Goal: Task Accomplishment & Management: Manage account settings

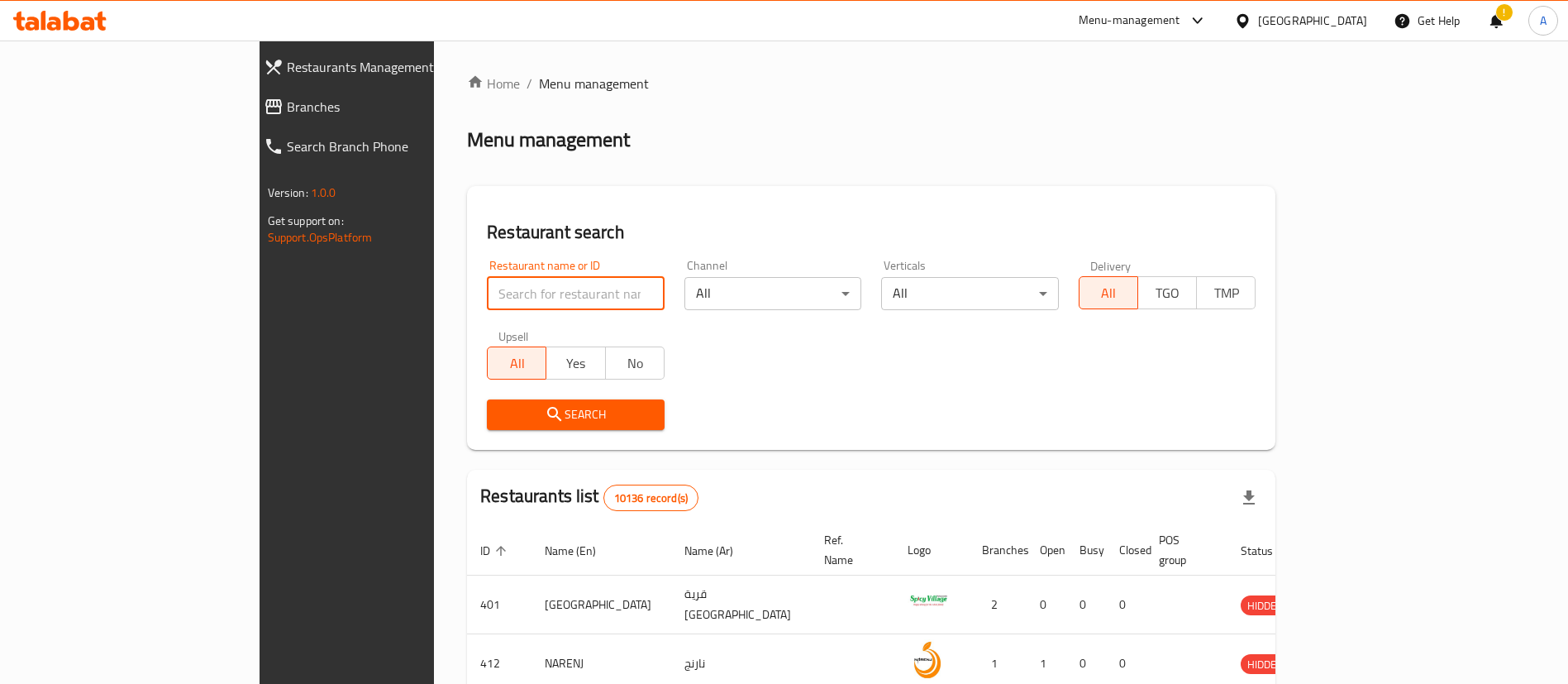
click at [486, 290] on input "search" at bounding box center [575, 293] width 178 height 33
paste input "Mad Buns"
type input "Mad Buns"
click button "Search" at bounding box center [575, 415] width 178 height 31
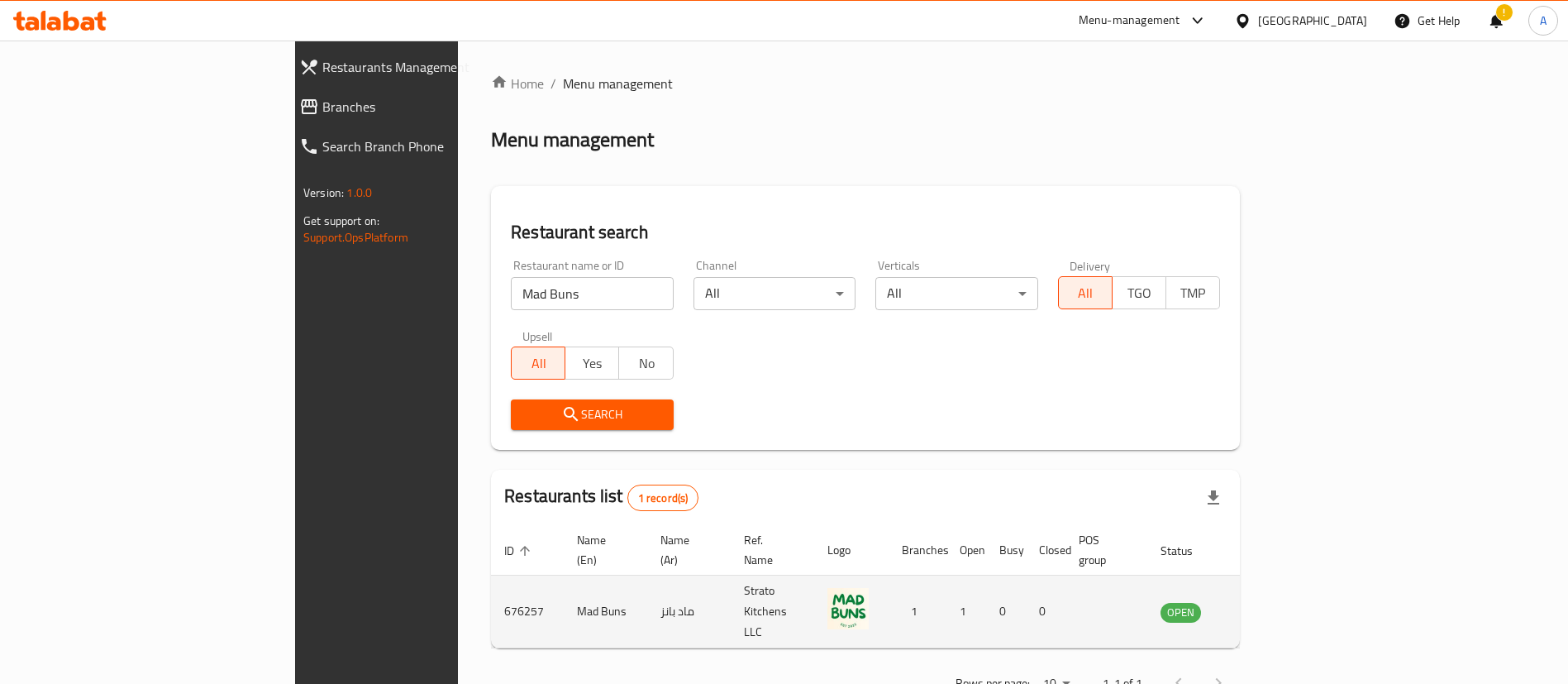
click at [1291, 590] on td "enhanced table" at bounding box center [1262, 612] width 57 height 72
click at [1266, 605] on icon "enhanced table" at bounding box center [1257, 613] width 18 height 14
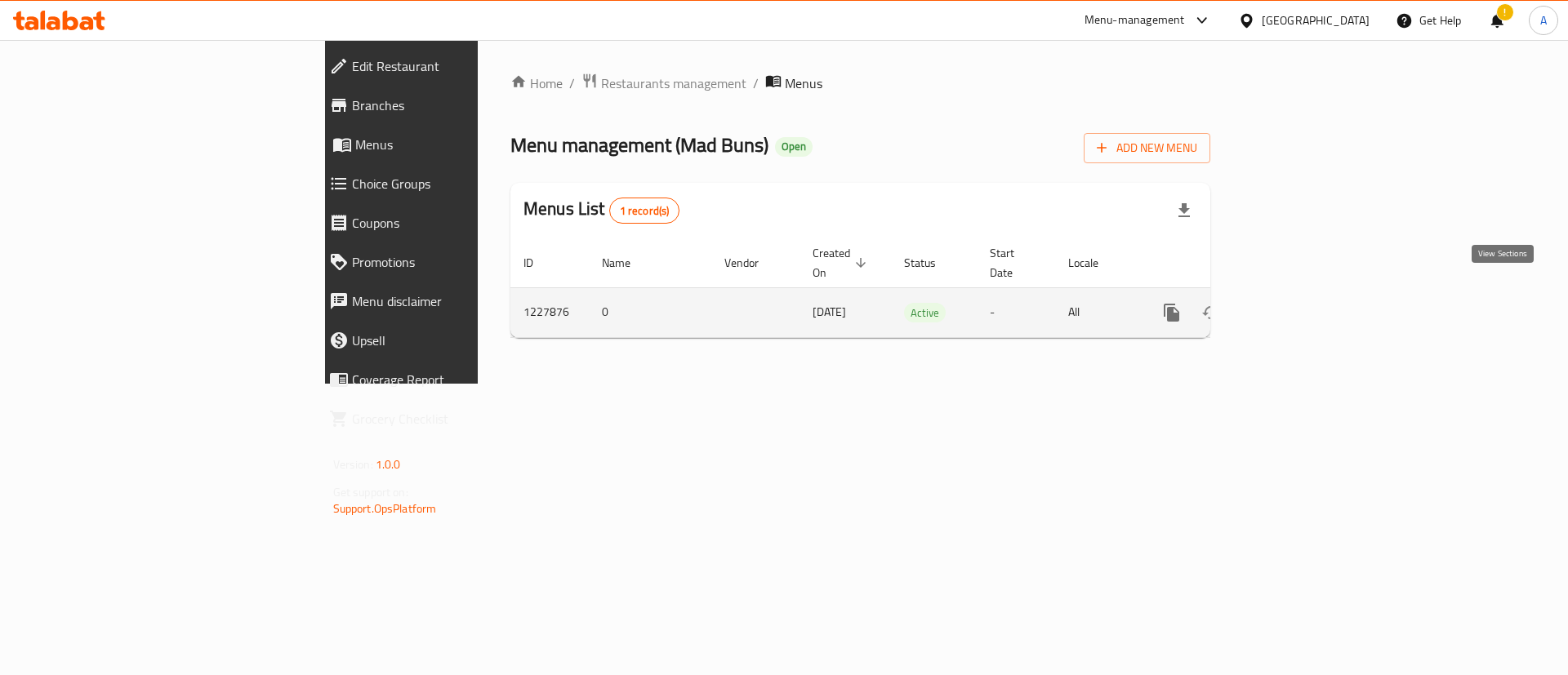
click at [1299, 303] on icon "enhanced table" at bounding box center [1289, 312] width 20 height 20
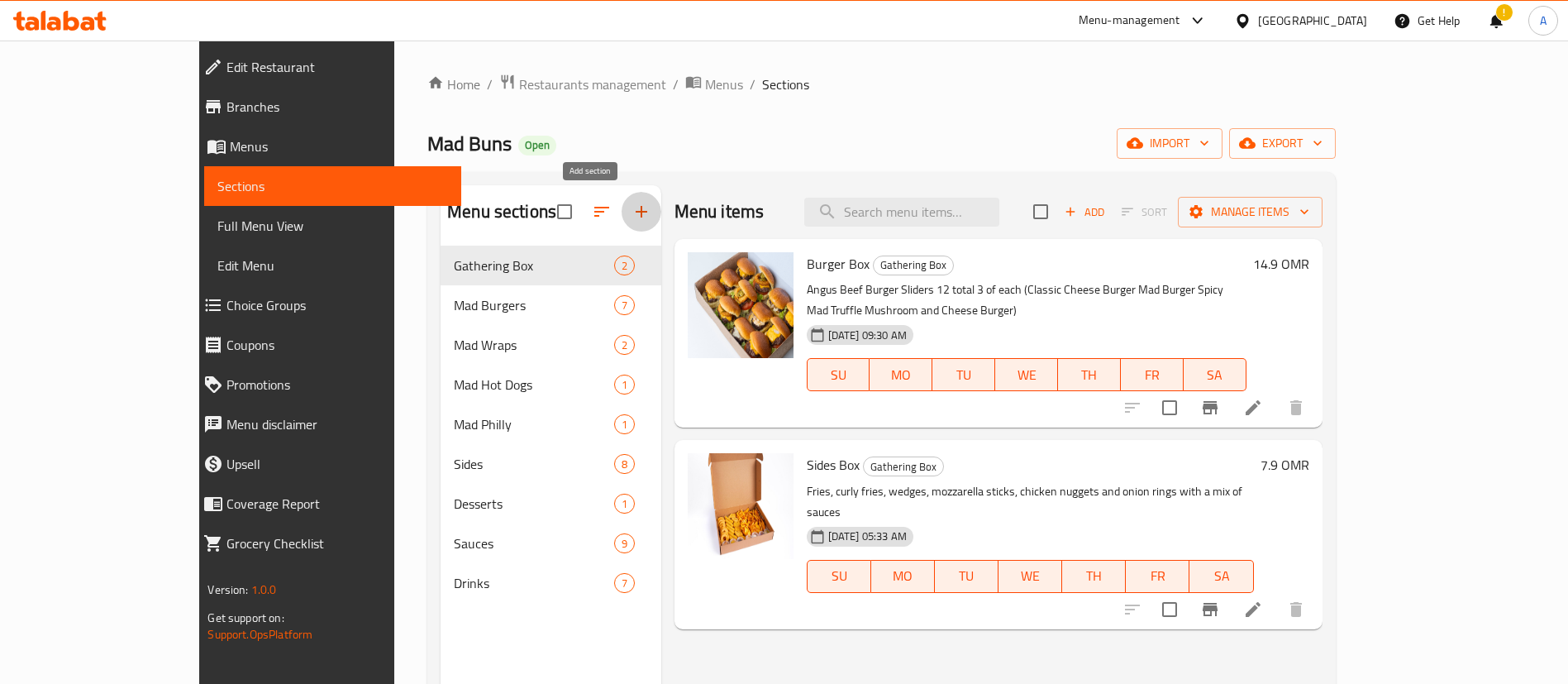
click at [631, 209] on icon "button" at bounding box center [641, 212] width 20 height 20
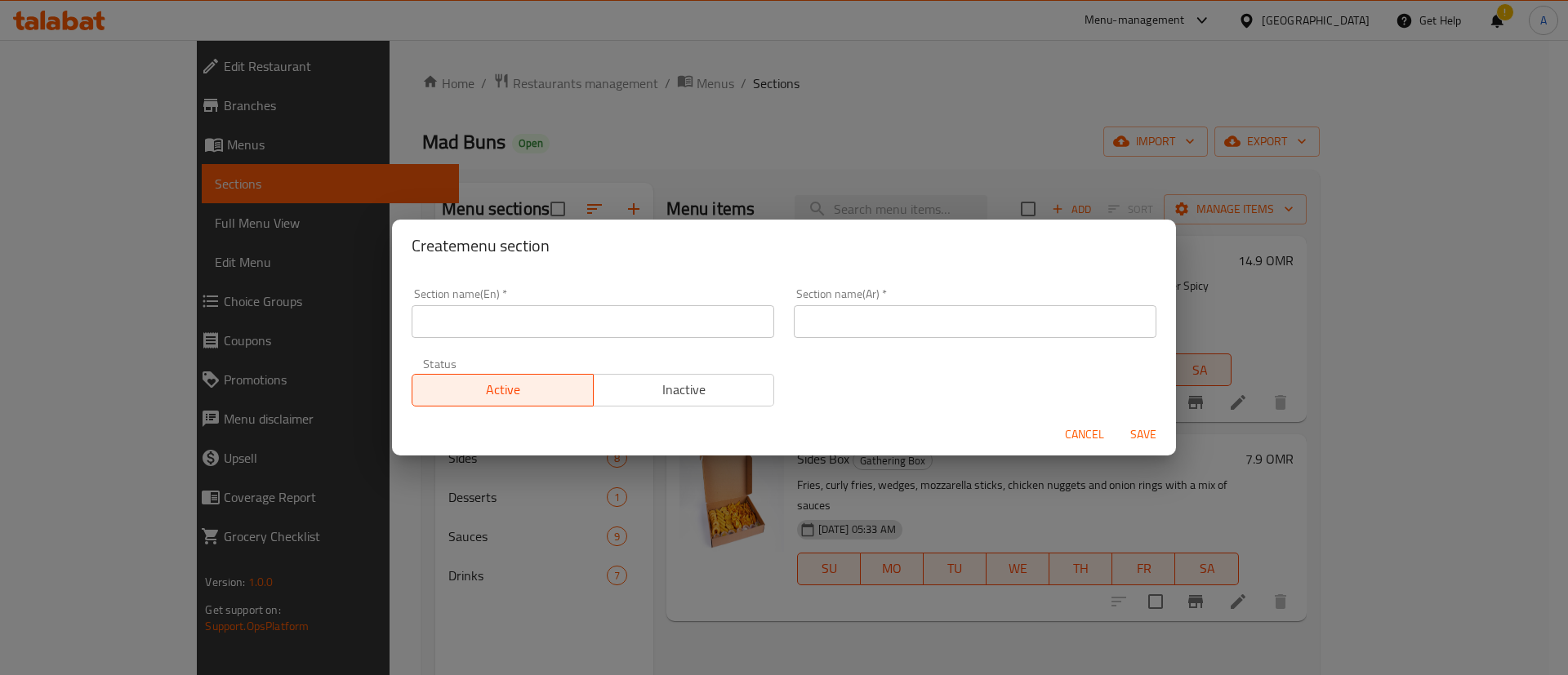
click at [515, 315] on input "text" at bounding box center [593, 321] width 363 height 33
type input "M41"
click at [865, 321] on input "text" at bounding box center [976, 321] width 363 height 33
type input "M41"
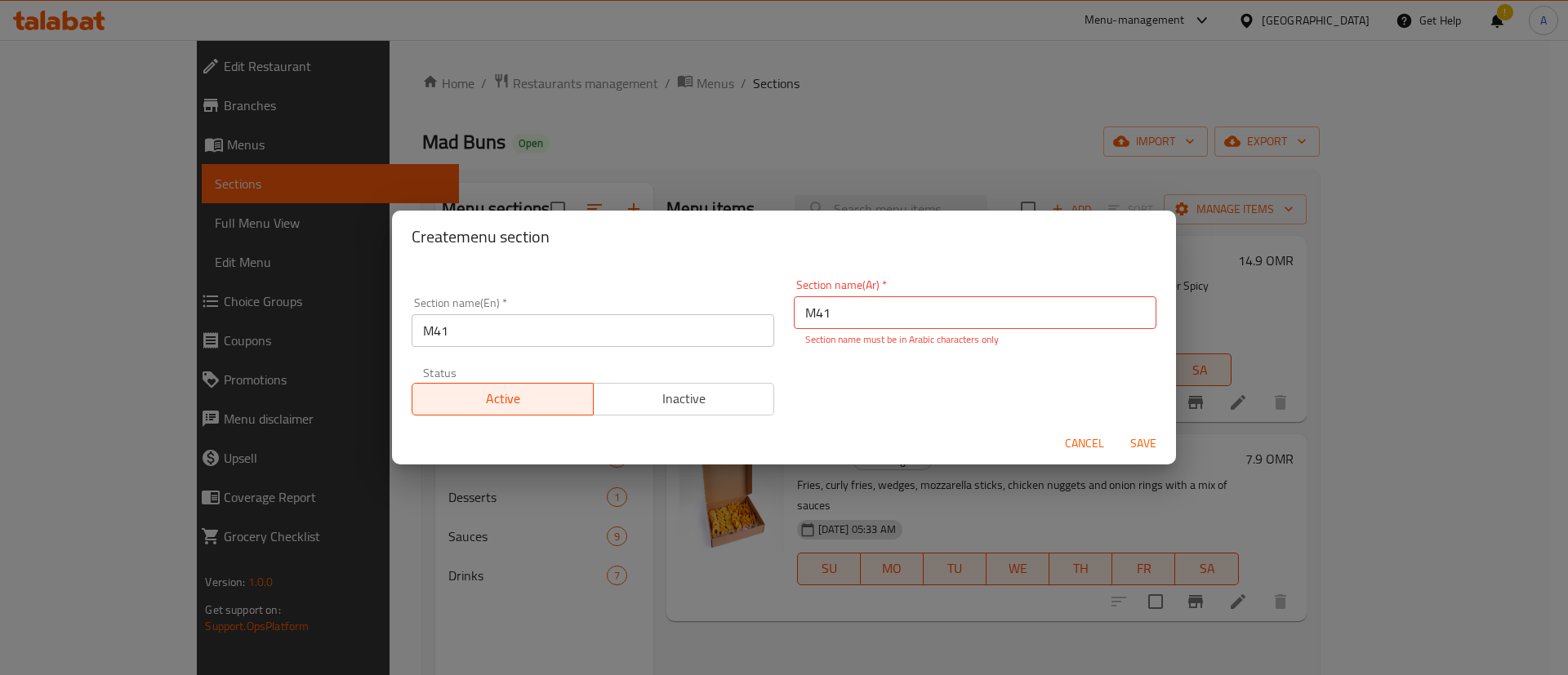
click at [700, 274] on div "Section name(En)   * M41 Section name(En) * Section name(Ar)   * M41 Section na…" at bounding box center [784, 342] width 784 height 159
click at [980, 357] on div "Section name(En)   * M41 Section name(En) * Section name(Ar)   * M41 Section na…" at bounding box center [784, 347] width 765 height 156
click at [1142, 442] on span "Save" at bounding box center [1144, 443] width 39 height 21
click at [1067, 440] on span "Cancel" at bounding box center [1085, 443] width 39 height 21
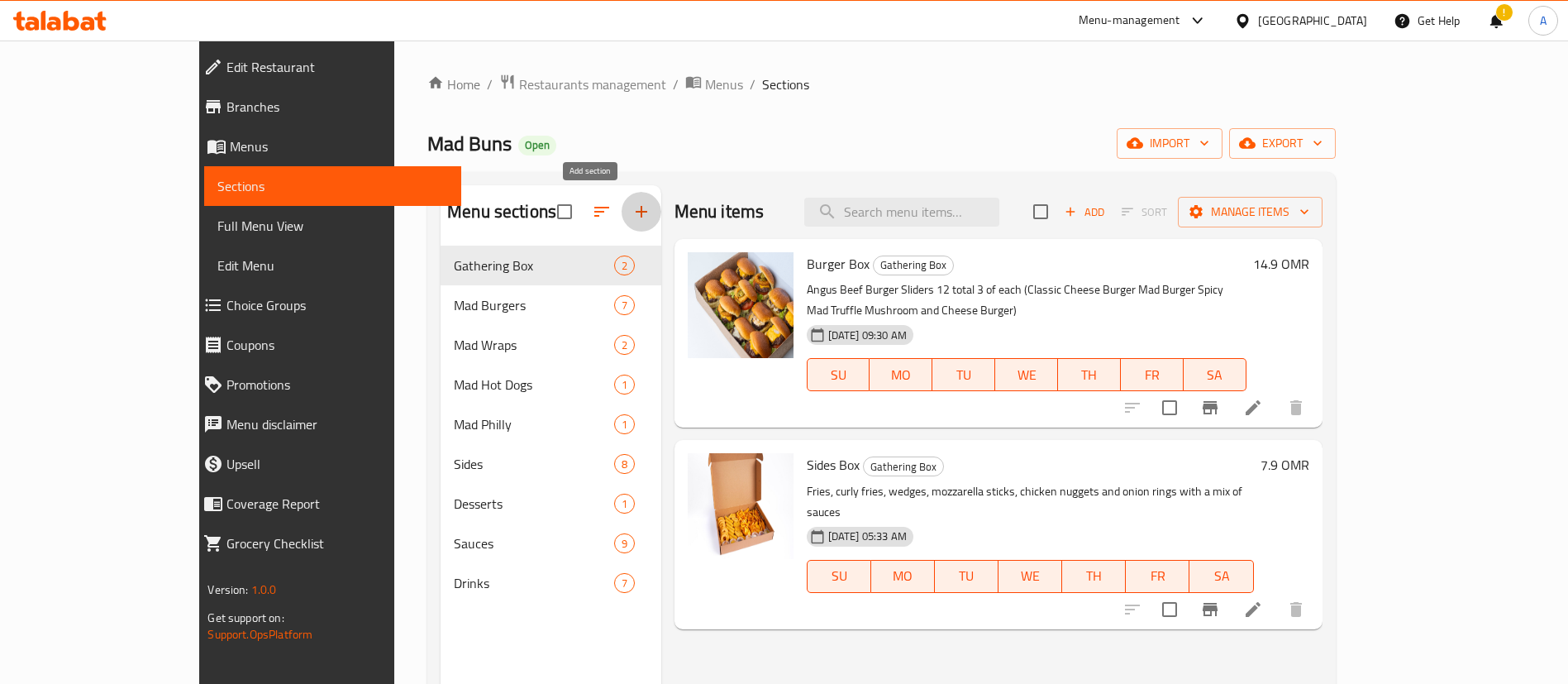
click at [631, 209] on icon "button" at bounding box center [641, 212] width 20 height 20
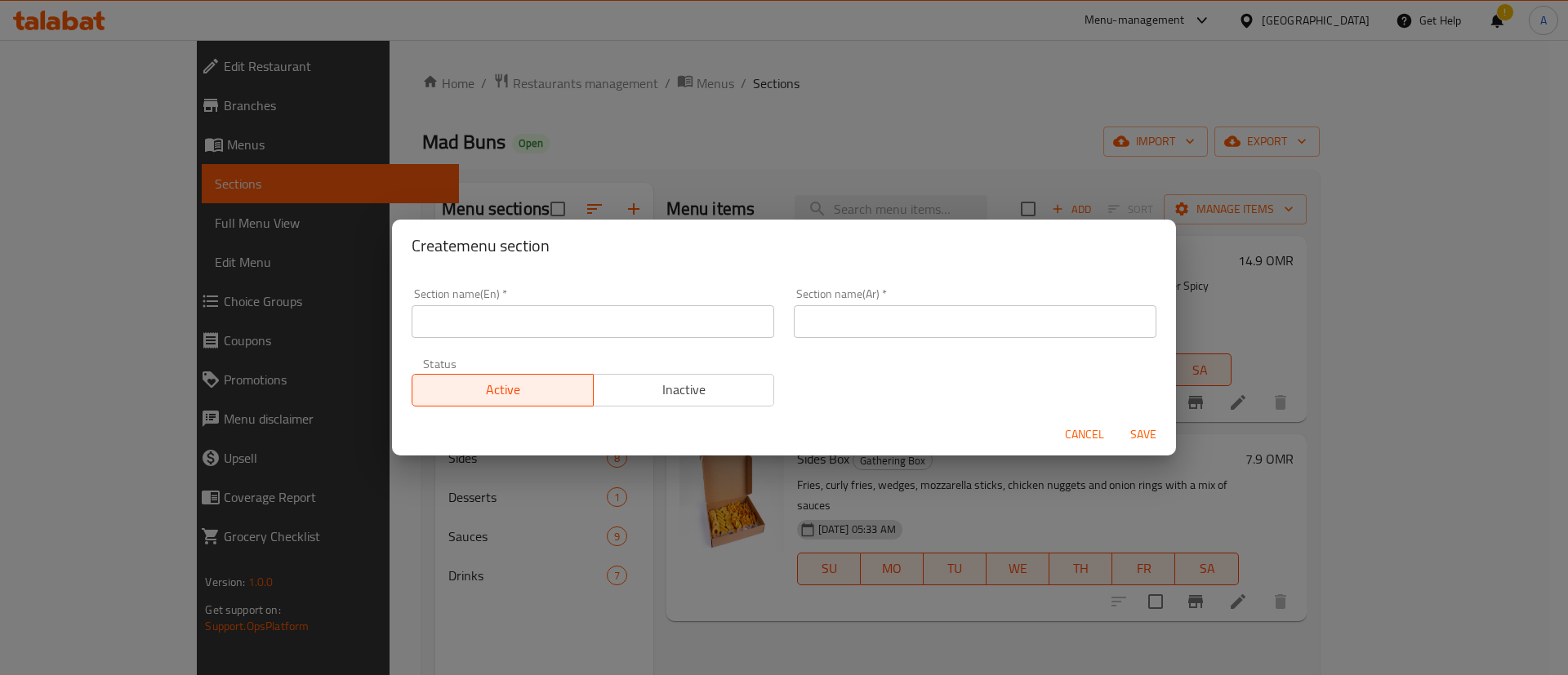
click at [567, 320] on input "text" at bounding box center [593, 321] width 363 height 33
type input "M41"
click at [827, 328] on input "text" at bounding box center [976, 321] width 363 height 33
type input "41"
click at [1094, 437] on span "Cancel" at bounding box center [1085, 434] width 39 height 21
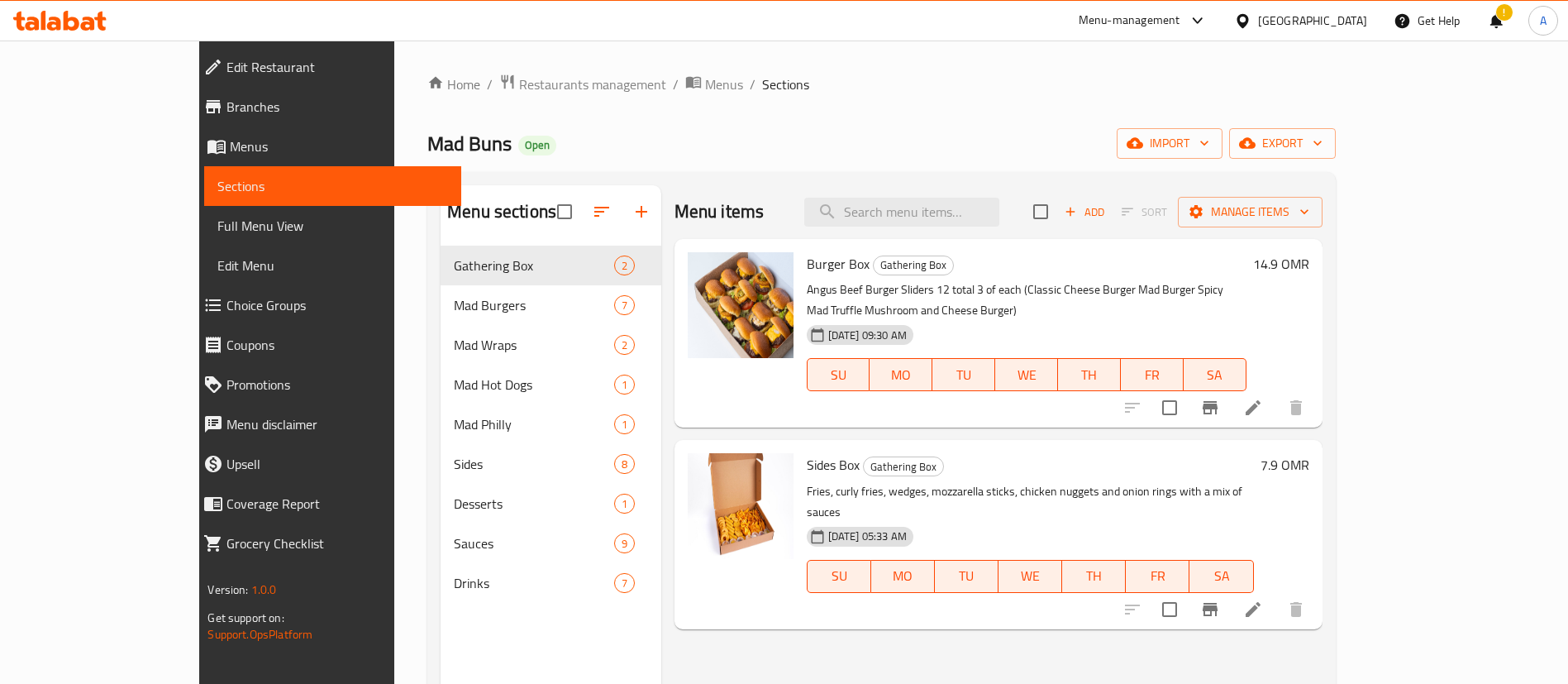
click at [631, 216] on icon "button" at bounding box center [641, 212] width 20 height 20
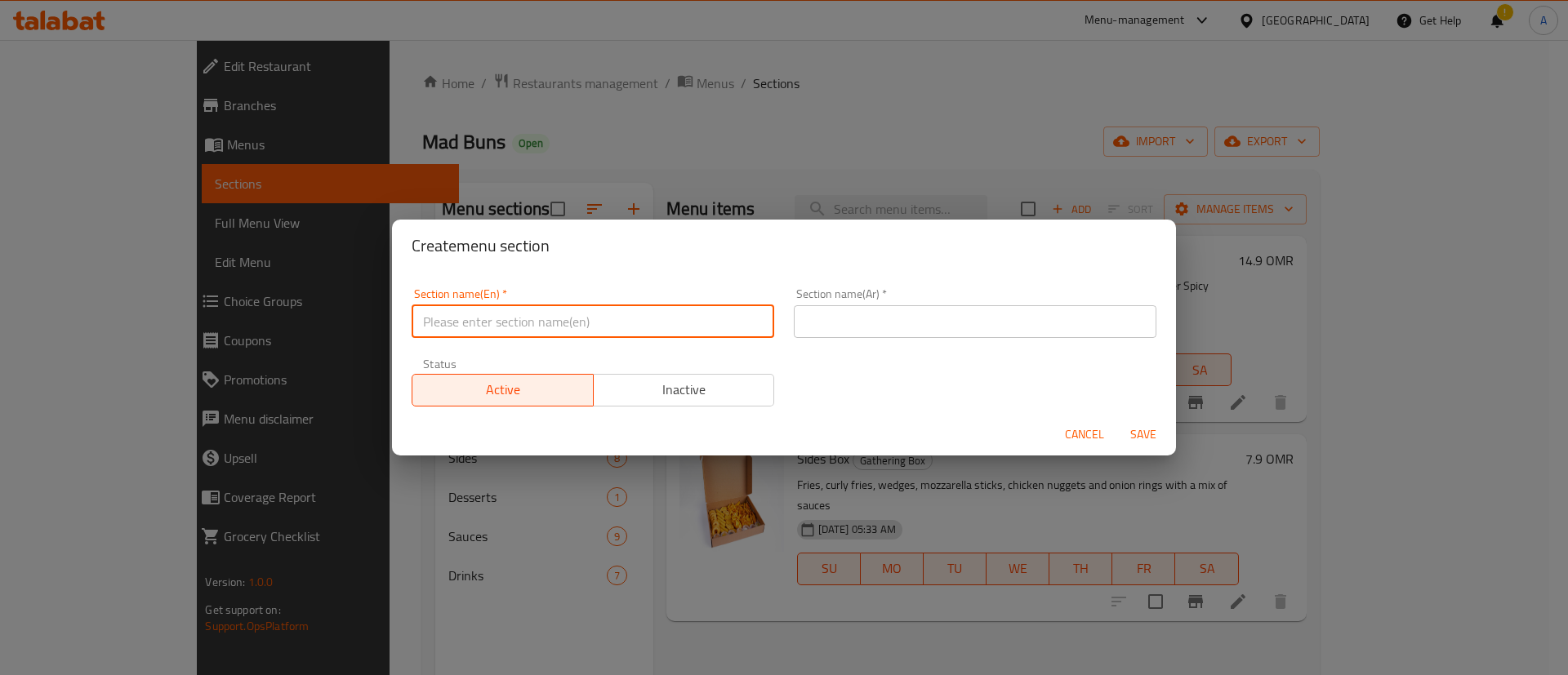
click at [517, 322] on input "text" at bounding box center [593, 321] width 363 height 33
type input "M41"
click at [837, 323] on input "text" at bounding box center [976, 321] width 363 height 33
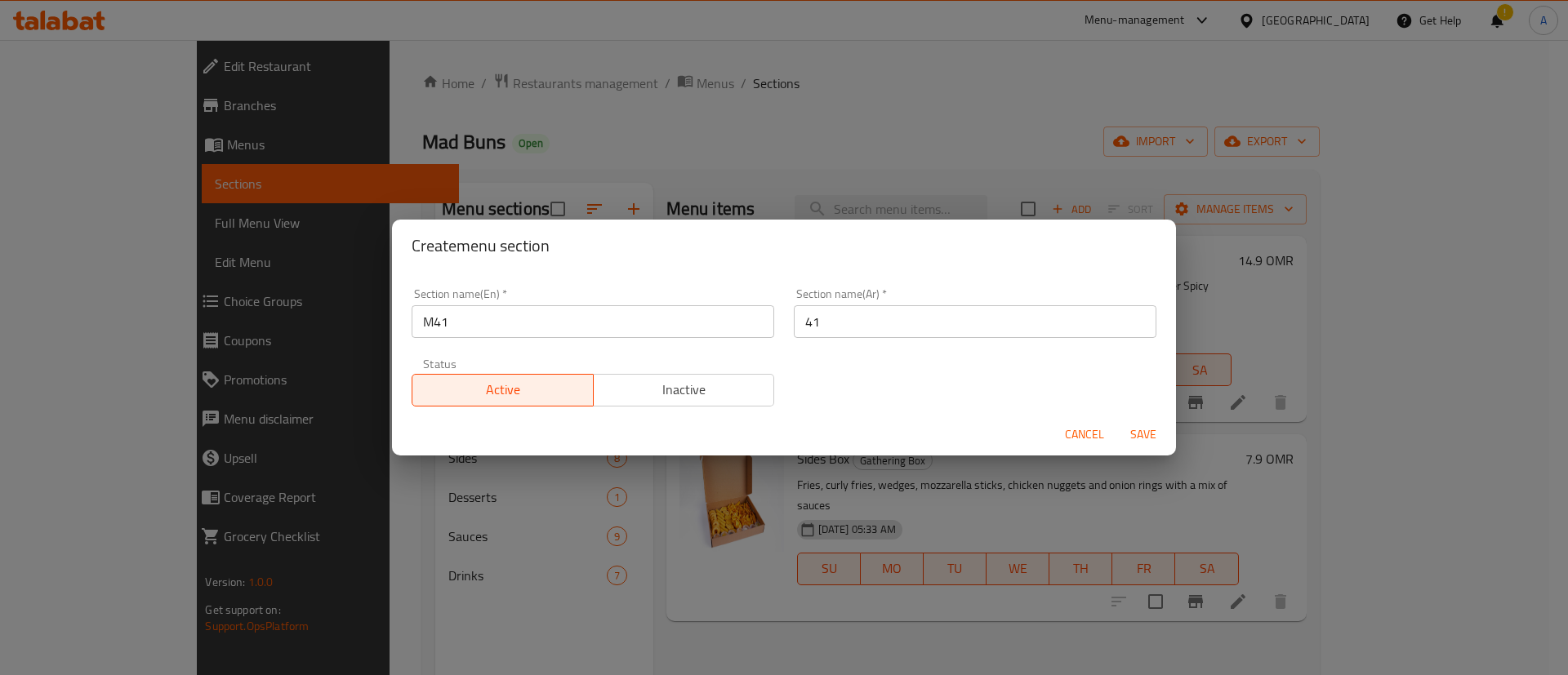
click at [839, 381] on div "Section name(En)   * M41 Section name(En) * Section name(Ar)   * 41 Section nam…" at bounding box center [784, 347] width 765 height 138
click at [799, 331] on input "41" at bounding box center [976, 321] width 363 height 33
type input "M41"
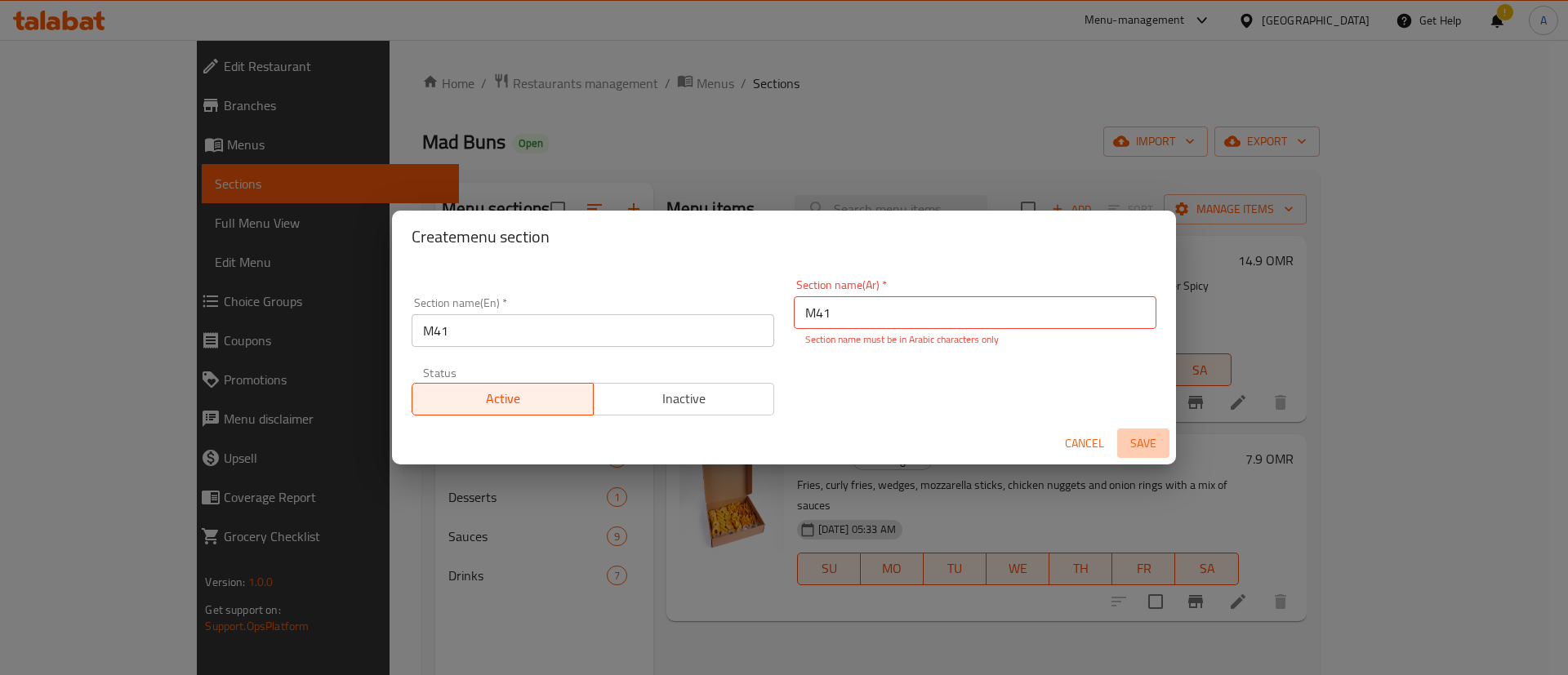
click at [1138, 429] on button "Save" at bounding box center [1144, 444] width 53 height 30
click at [1141, 429] on button "Save" at bounding box center [1144, 444] width 53 height 30
click at [1143, 429] on button "Save" at bounding box center [1144, 444] width 53 height 30
click at [858, 352] on div "Section name(Ar)   * M41 Section name(Ar) * Section name must be in Arabic char…" at bounding box center [976, 313] width 382 height 88
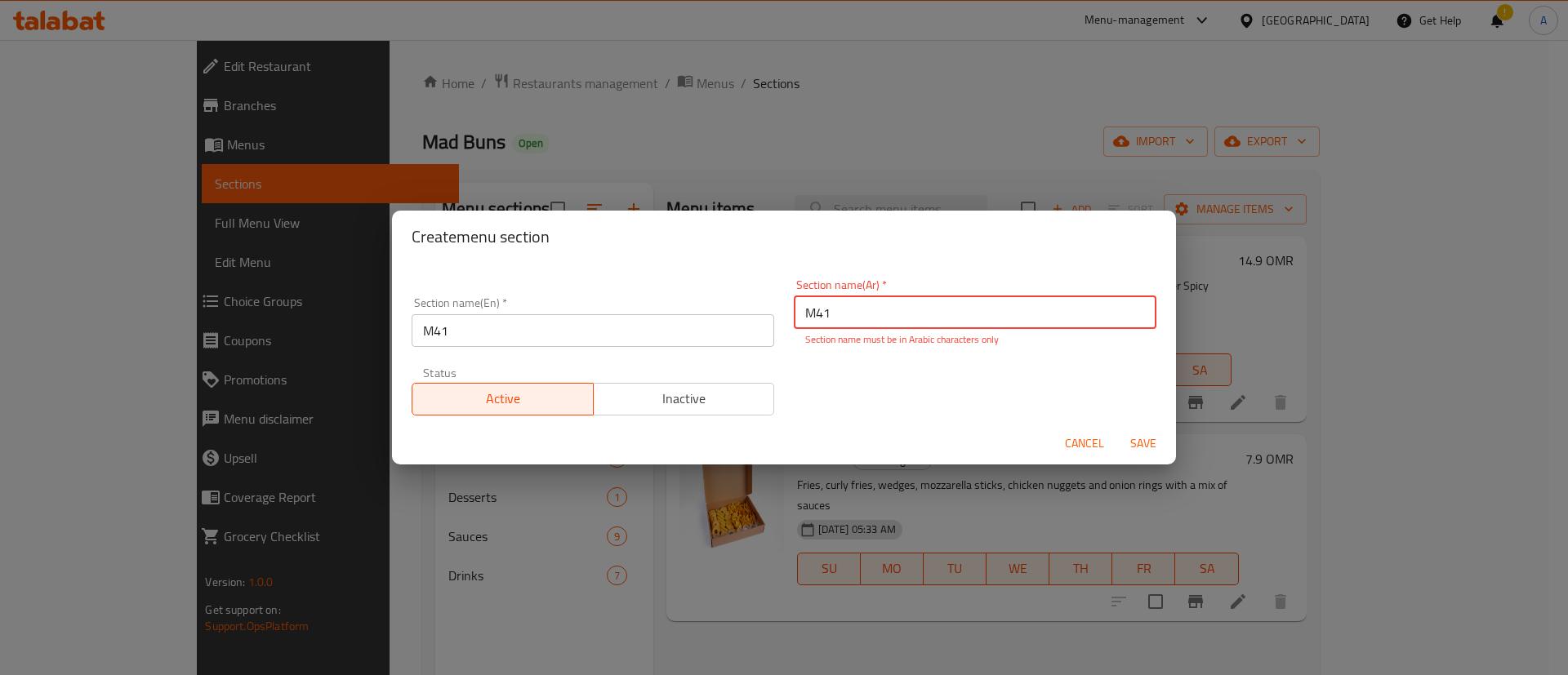
drag, startPoint x: 805, startPoint y: 315, endPoint x: 792, endPoint y: 313, distance: 13.2
click at [794, 313] on input "M41" at bounding box center [976, 312] width 363 height 33
click at [843, 344] on p "Section name must be in Arabic characters only" at bounding box center [975, 339] width 340 height 14
click at [930, 336] on p "Section name must be in Arabic characters only" at bounding box center [975, 339] width 340 height 14
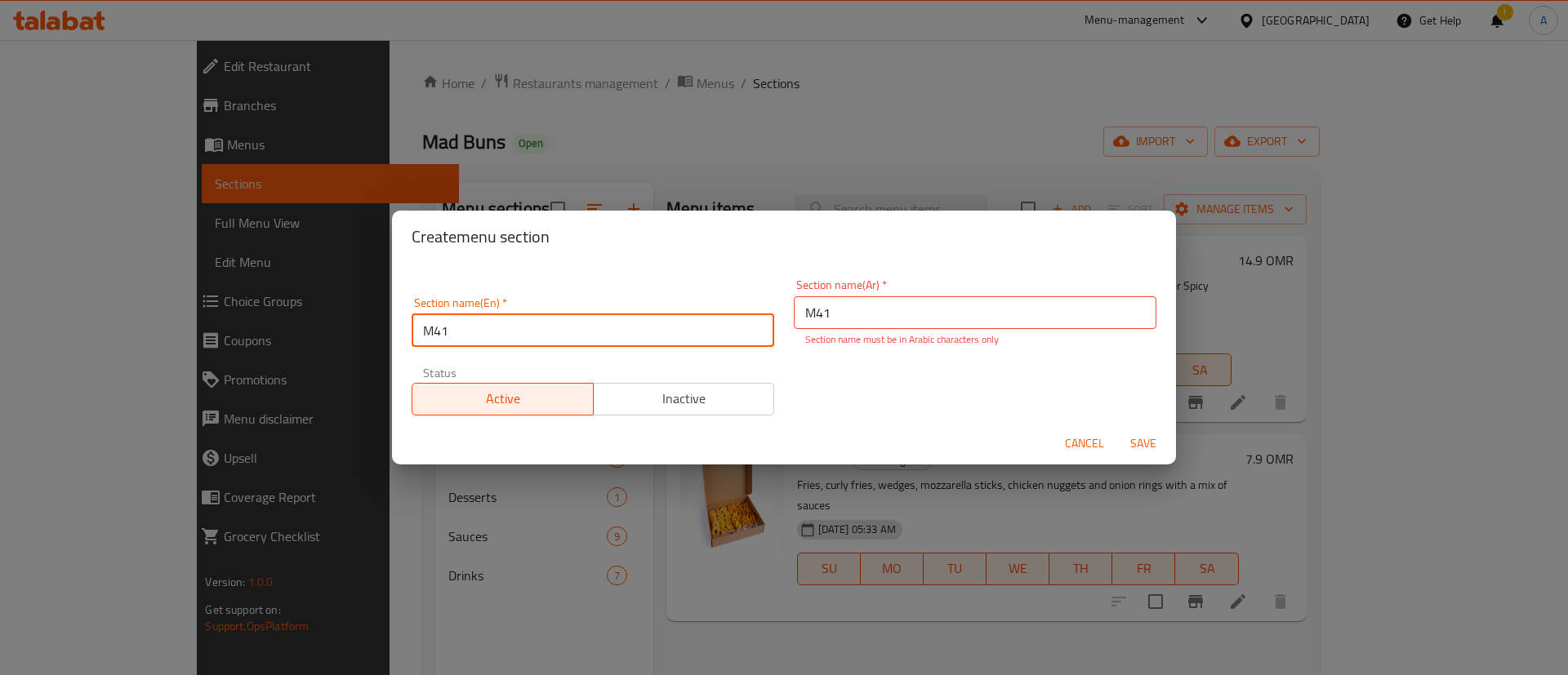
click at [428, 336] on input "M41" at bounding box center [593, 330] width 363 height 33
click at [936, 362] on div "Section name(En)   * M41 Section name(En) * Section name(Ar)   * M41 Section na…" at bounding box center [784, 347] width 765 height 156
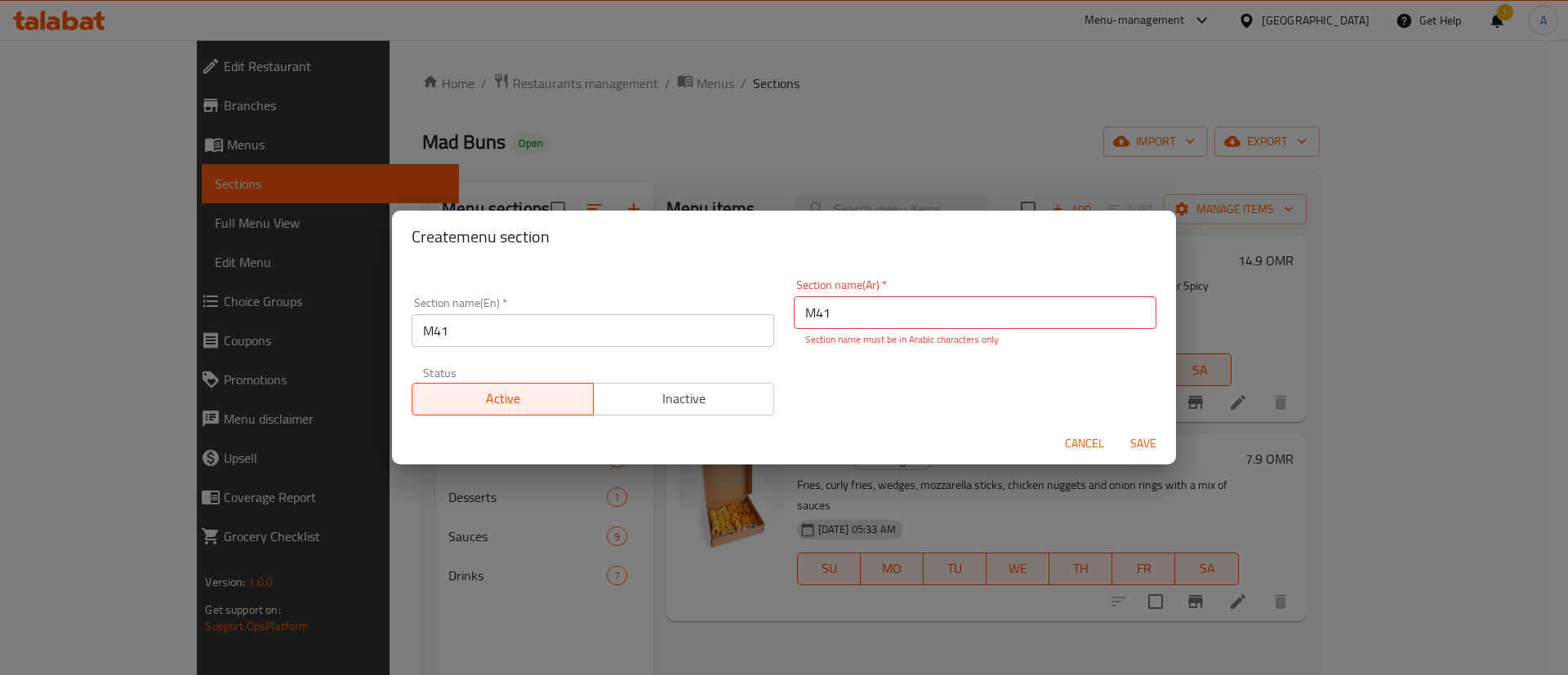
click at [1079, 440] on span "Cancel" at bounding box center [1085, 443] width 39 height 21
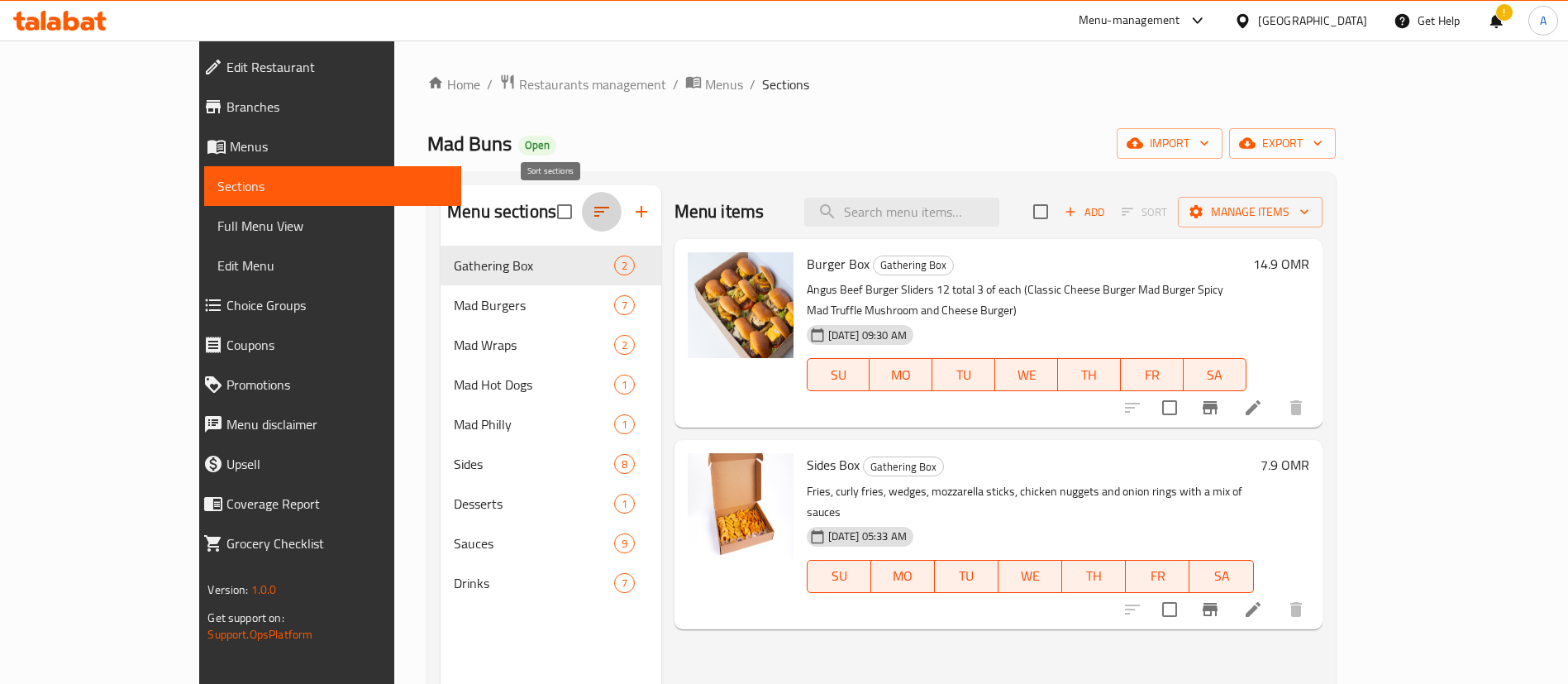
click at [582, 226] on button "button" at bounding box center [602, 212] width 40 height 40
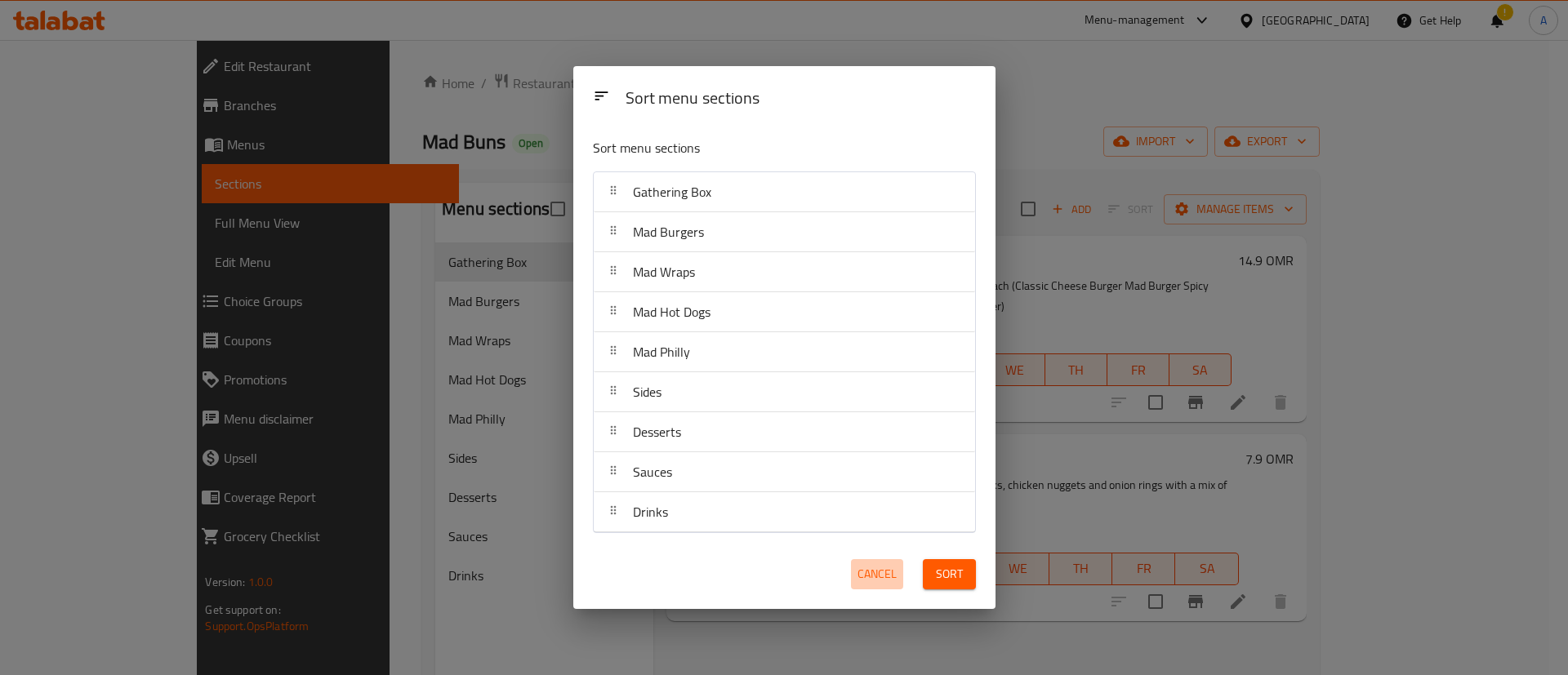
click at [873, 568] on span "Cancel" at bounding box center [877, 574] width 39 height 21
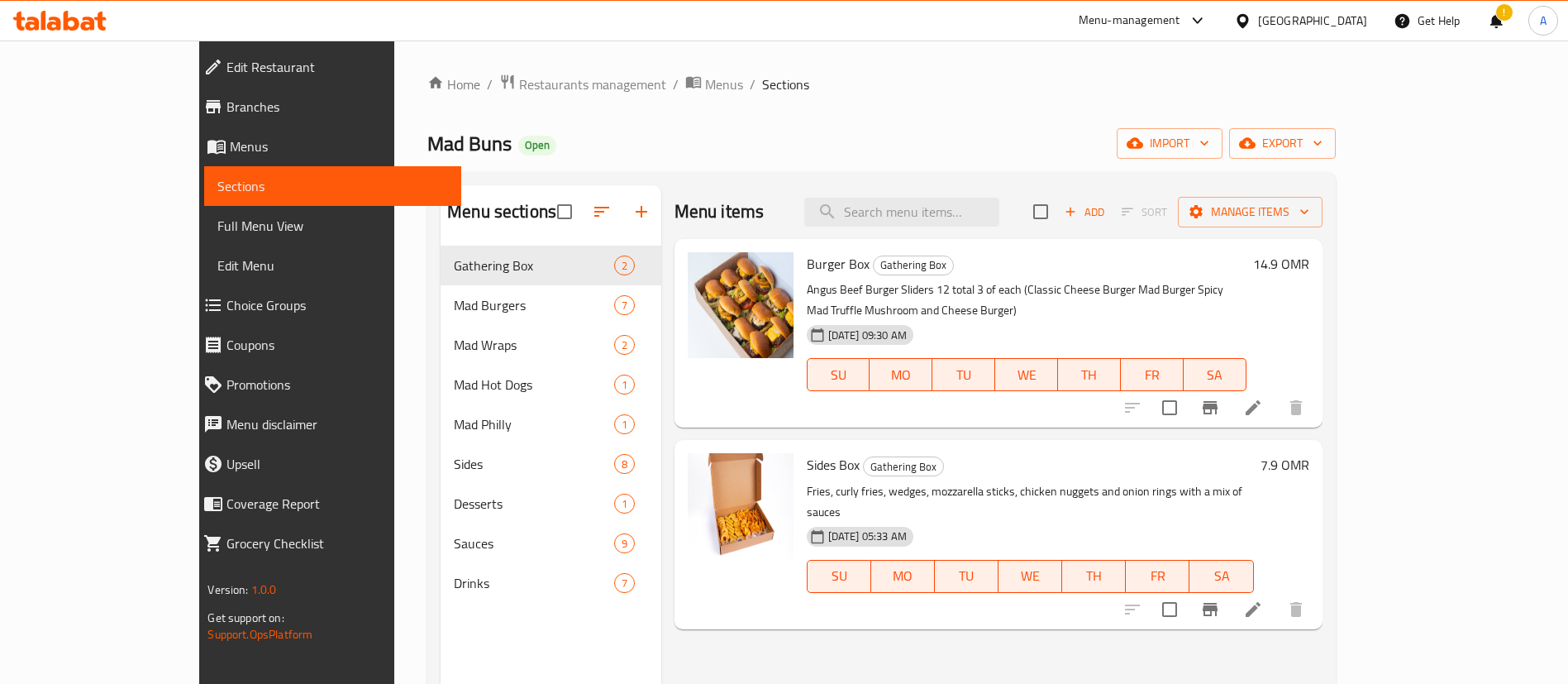
click at [66, 16] on icon at bounding box center [71, 21] width 15 height 20
